Goal: Use online tool/utility

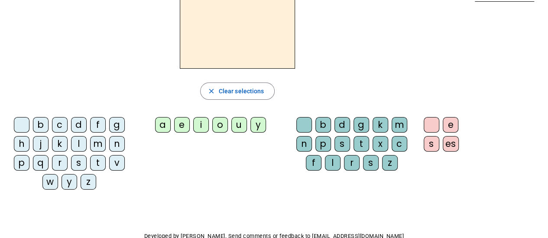
scroll to position [63, 0]
click at [160, 126] on div "a" at bounding box center [163, 125] width 16 height 16
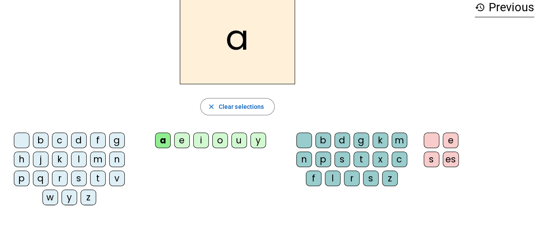
scroll to position [45, 0]
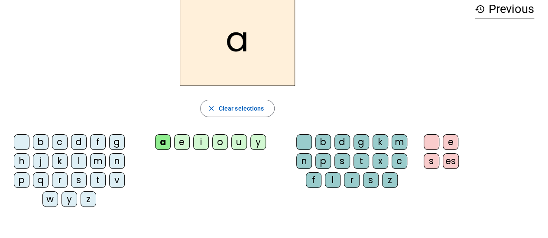
click at [306, 161] on div "n" at bounding box center [304, 162] width 16 height 16
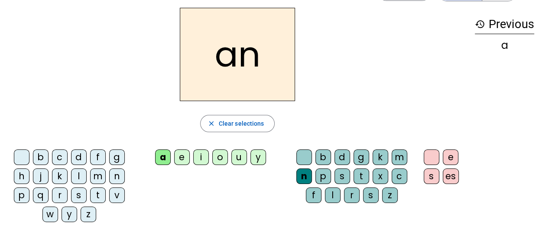
scroll to position [31, 0]
click at [396, 159] on div "m" at bounding box center [399, 157] width 16 height 16
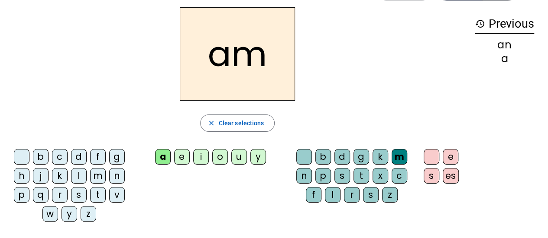
click at [23, 193] on div "p" at bounding box center [22, 195] width 16 height 16
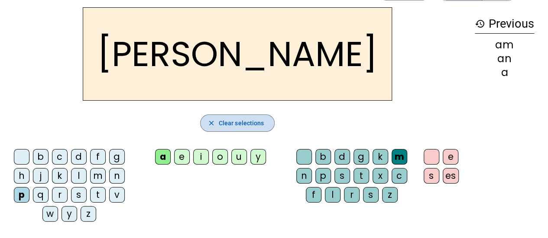
click at [213, 122] on mat-icon "close" at bounding box center [211, 123] width 8 height 8
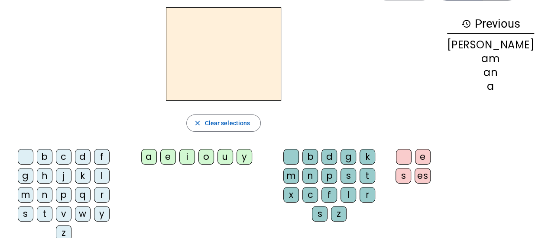
click at [56, 193] on div "p" at bounding box center [64, 195] width 16 height 16
click at [157, 156] on div "a" at bounding box center [149, 157] width 16 height 16
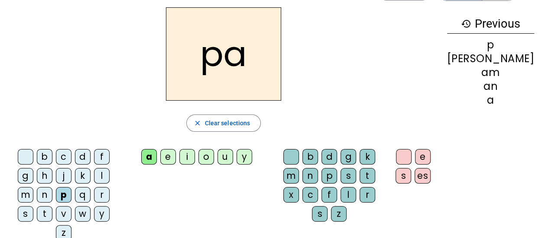
click at [359, 177] on div "t" at bounding box center [367, 176] width 16 height 16
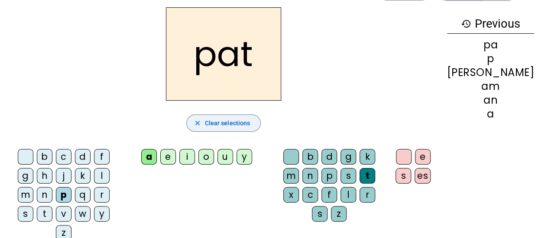
click at [201, 120] on mat-icon "close" at bounding box center [197, 123] width 8 height 8
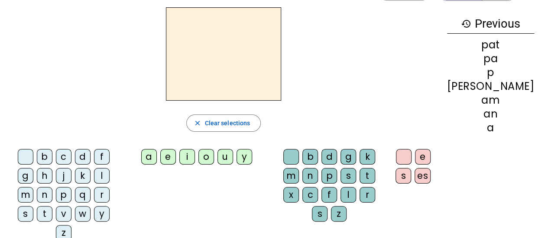
click at [33, 168] on div "g" at bounding box center [26, 176] width 16 height 16
click at [157, 158] on div "a" at bounding box center [149, 157] width 16 height 16
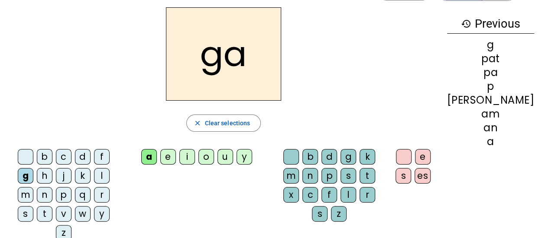
click at [363, 176] on div "t" at bounding box center [367, 176] width 16 height 16
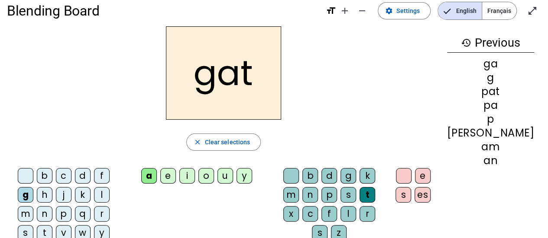
scroll to position [13, 0]
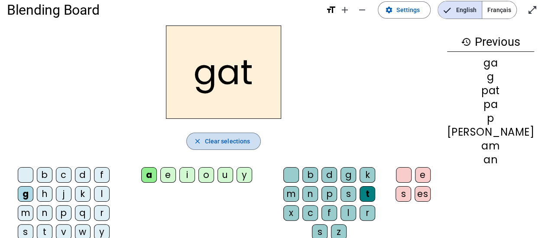
click at [212, 145] on span "button" at bounding box center [224, 141] width 74 height 21
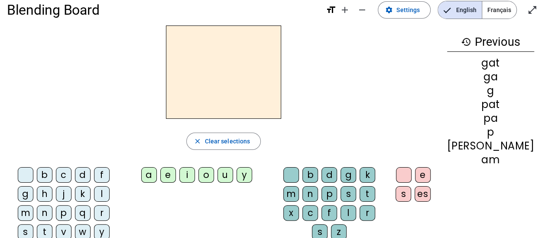
click at [56, 214] on div "p" at bounding box center [64, 214] width 16 height 16
click at [157, 174] on div "a" at bounding box center [149, 176] width 16 height 16
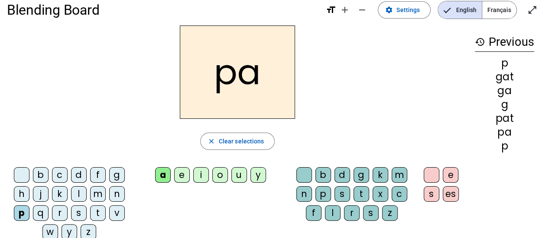
click at [331, 208] on div "l" at bounding box center [333, 214] width 16 height 16
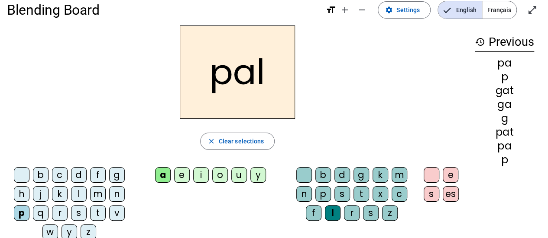
click at [452, 174] on div "e" at bounding box center [450, 176] width 16 height 16
